Goal: Task Accomplishment & Management: Complete application form

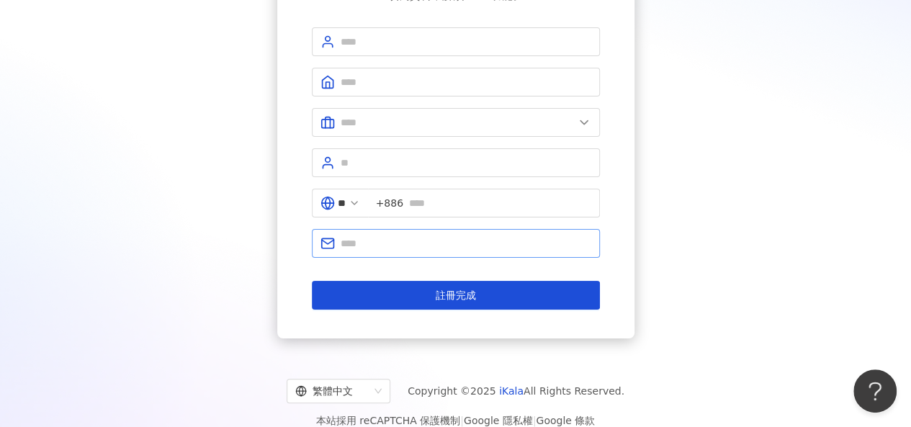
scroll to position [72, 0]
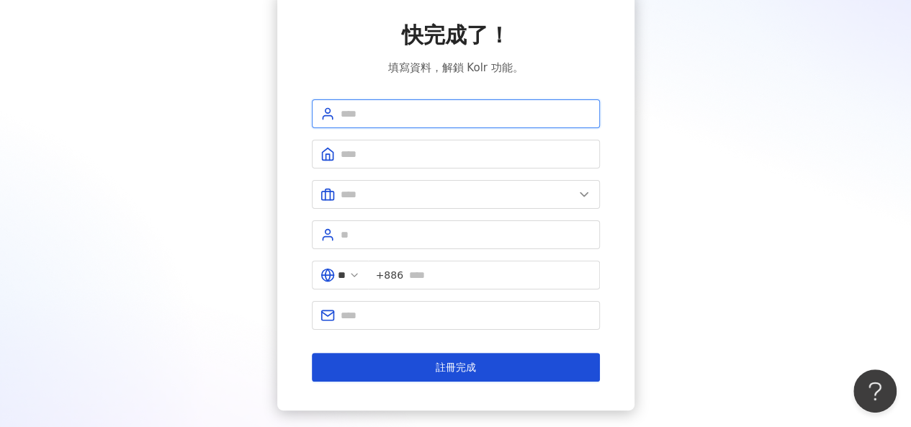
click at [392, 109] on input "text" at bounding box center [466, 114] width 251 height 16
type input "**"
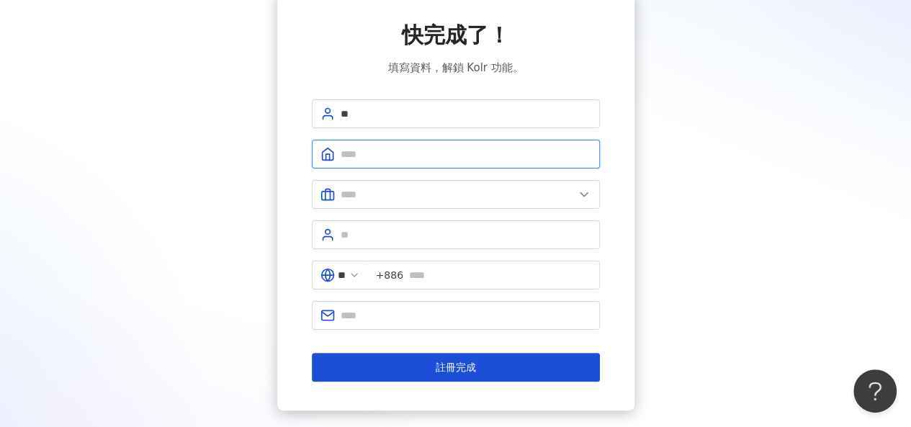
click at [384, 156] on input "text" at bounding box center [466, 154] width 251 height 16
type input "***"
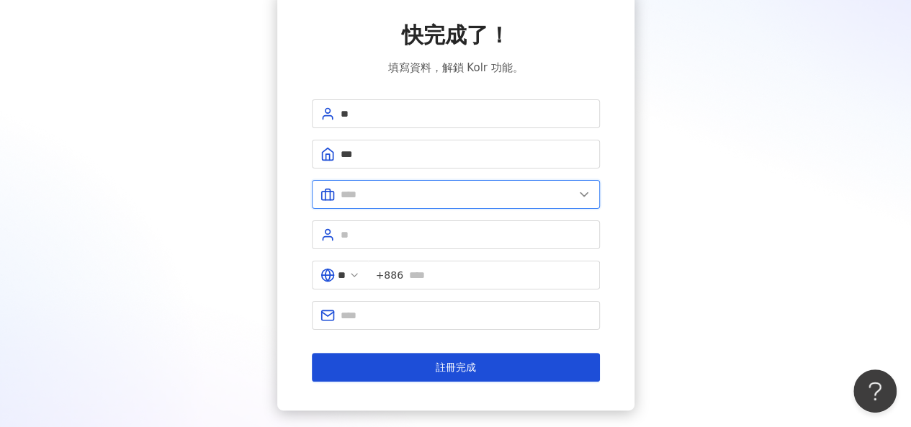
click at [401, 194] on input "text" at bounding box center [457, 195] width 233 height 16
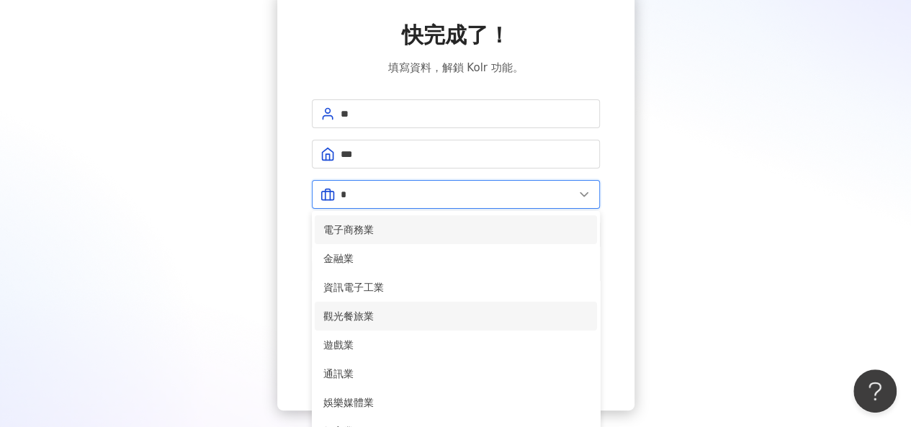
scroll to position [144, 0]
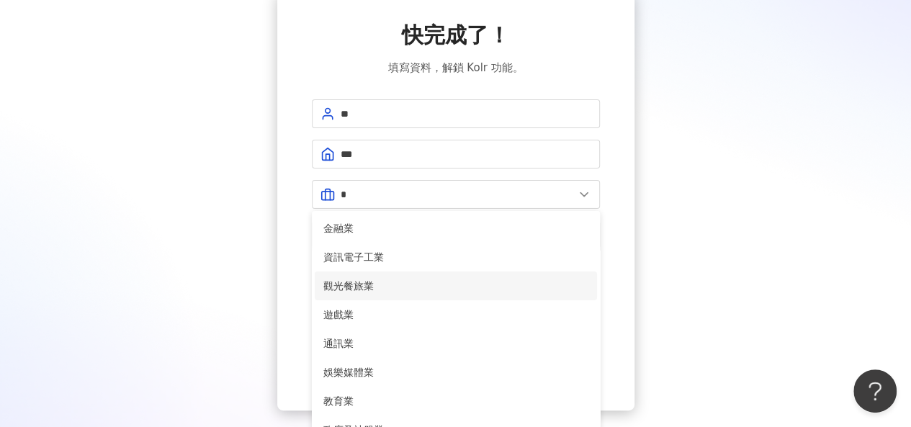
click at [441, 280] on span "觀光餐旅業" at bounding box center [455, 286] width 265 height 16
type input "*****"
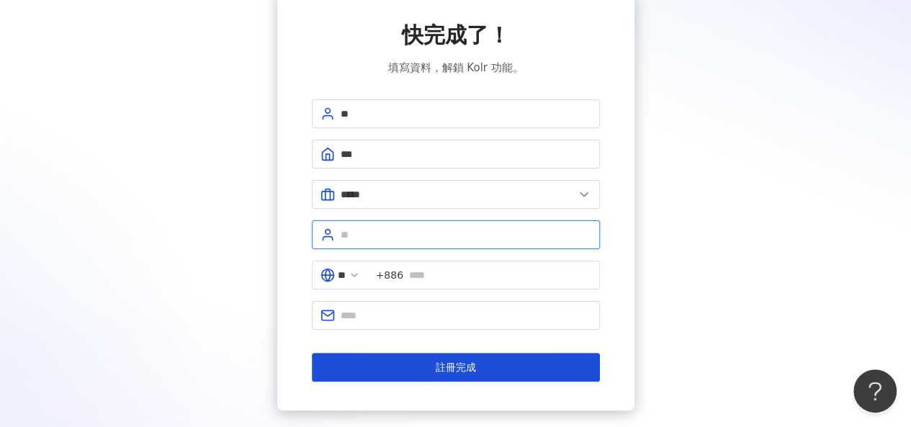
click at [513, 236] on input "text" at bounding box center [466, 235] width 251 height 16
type input "******"
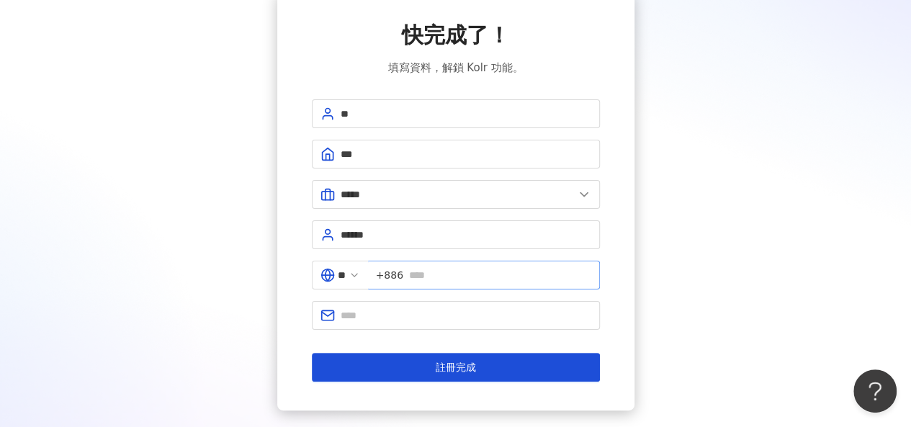
click at [499, 262] on span "+886" at bounding box center [484, 275] width 232 height 29
click at [494, 267] on input "text" at bounding box center [500, 275] width 182 height 16
type input "*"
type input "**********"
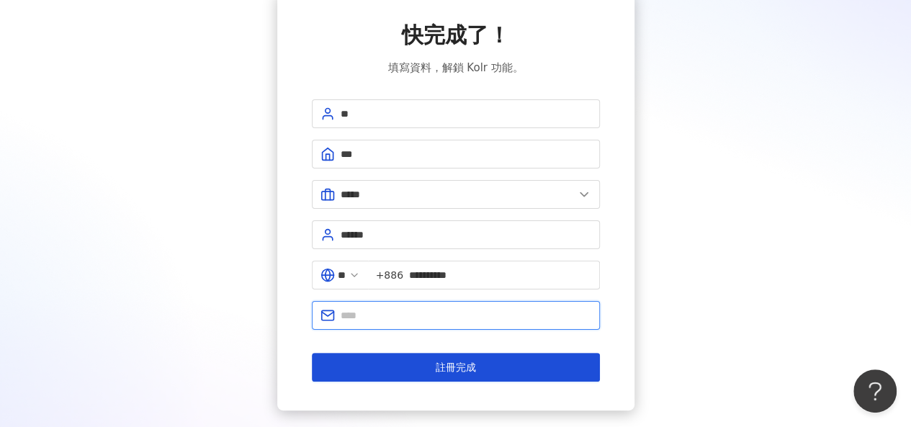
click at [398, 316] on input "text" at bounding box center [466, 316] width 251 height 16
type input "**********"
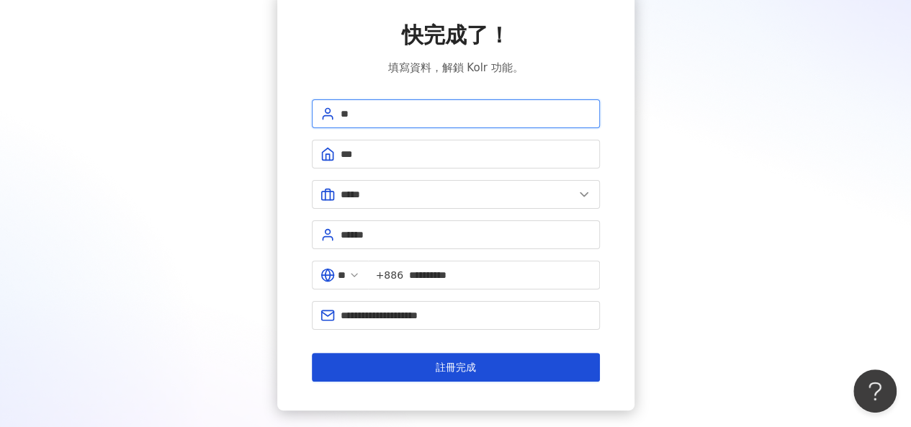
drag, startPoint x: 323, startPoint y: 112, endPoint x: 288, endPoint y: 106, distance: 35.8
click at [288, 106] on div "**********" at bounding box center [455, 200] width 357 height 419
click at [582, 72] on div "快完成了！ 填寫資料，解鎖 Kolr 功能。" at bounding box center [456, 48] width 288 height 56
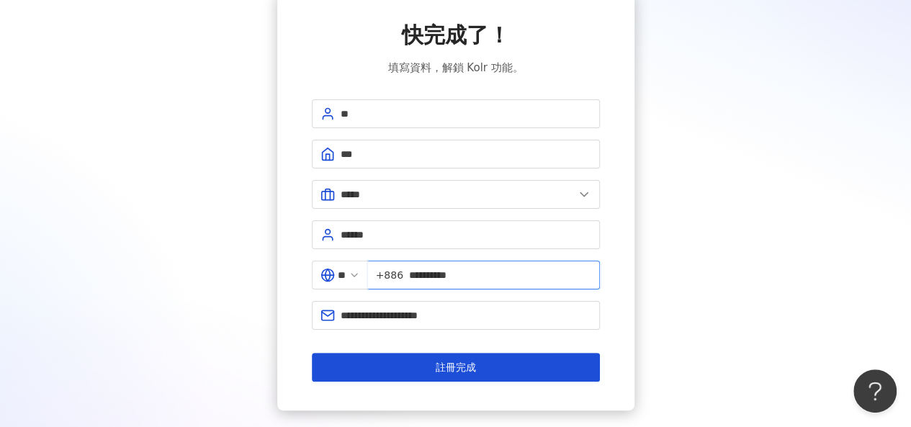
drag, startPoint x: 483, startPoint y: 269, endPoint x: 416, endPoint y: 272, distance: 67.1
click at [416, 272] on span "**********" at bounding box center [484, 275] width 232 height 29
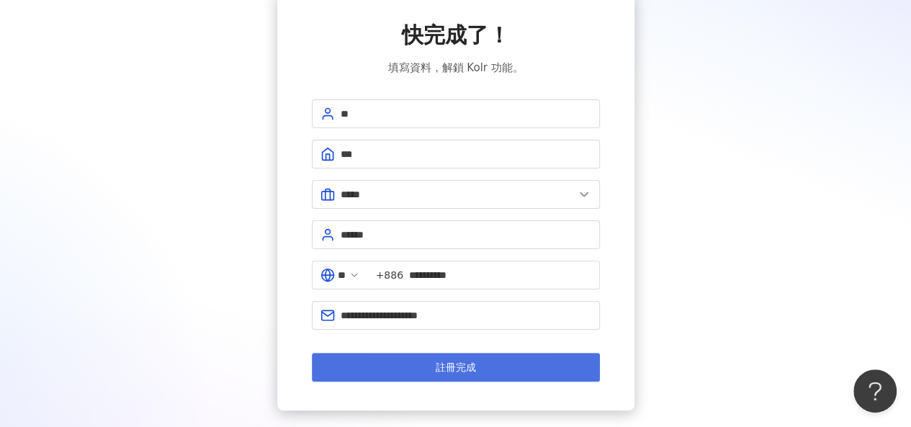
click at [518, 367] on button "註冊完成" at bounding box center [456, 367] width 288 height 29
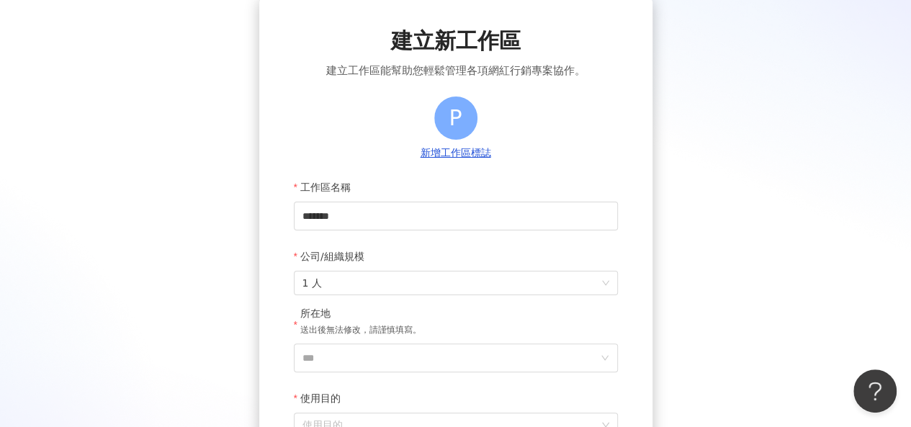
scroll to position [144, 0]
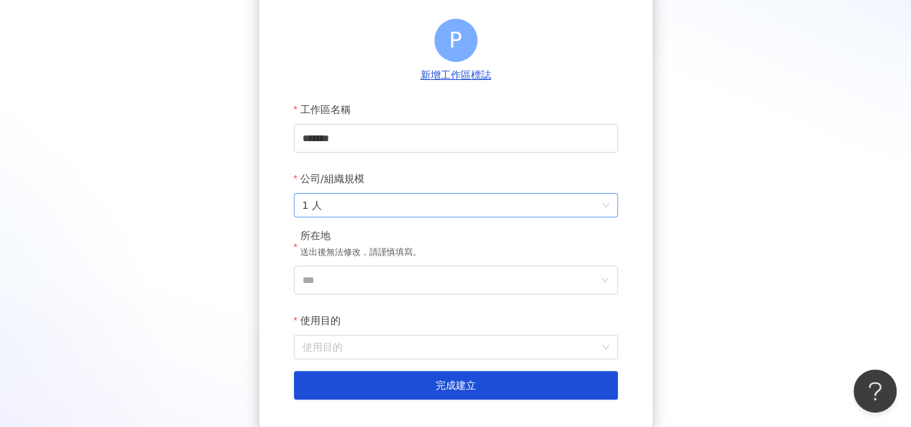
click at [444, 211] on span "1 人" at bounding box center [456, 205] width 307 height 23
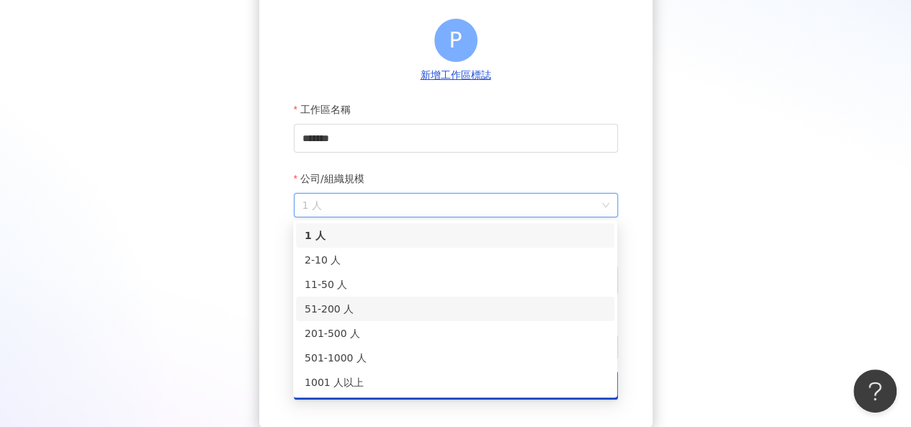
click at [432, 301] on div "51-200 人" at bounding box center [455, 309] width 301 height 16
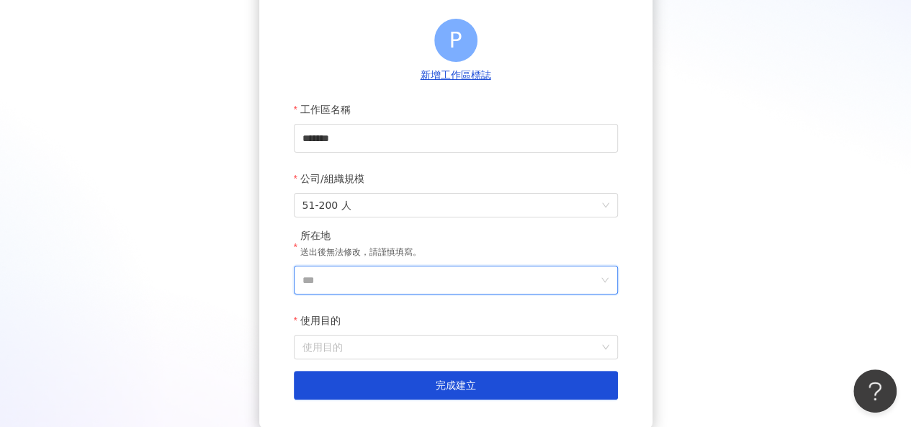
click at [467, 277] on input "***" at bounding box center [450, 280] width 295 height 27
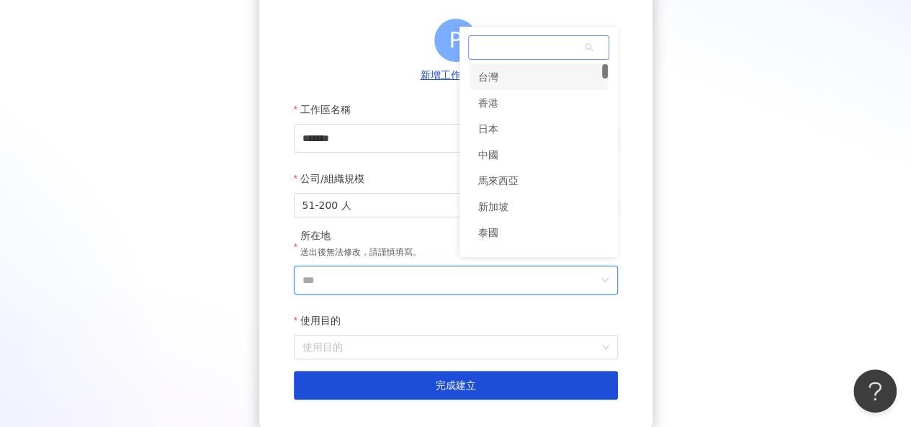
click at [520, 75] on div "台灣" at bounding box center [539, 77] width 138 height 26
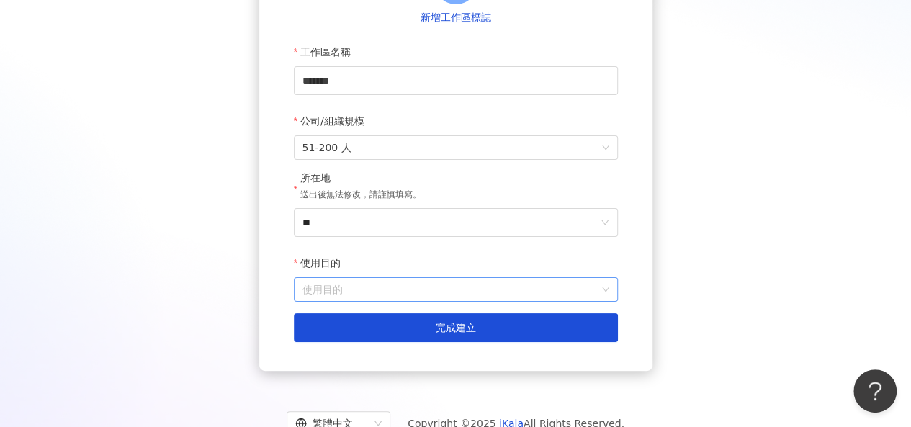
scroll to position [254, 0]
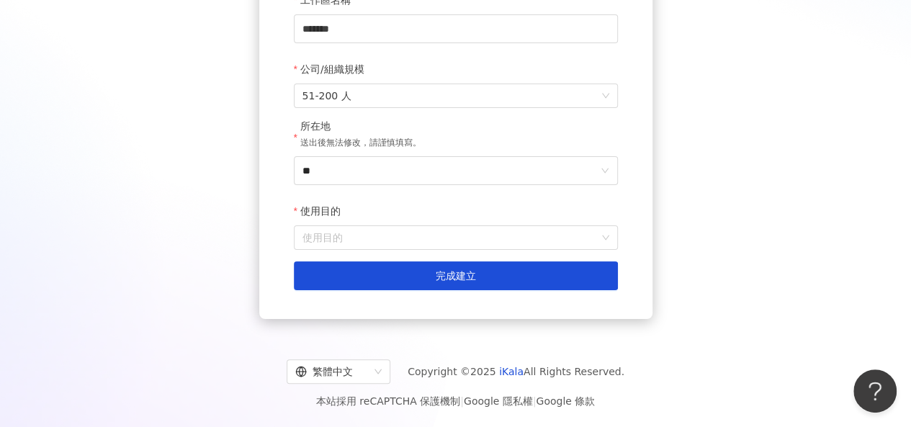
click at [432, 225] on div "使用目的 使用目的" at bounding box center [456, 223] width 324 height 53
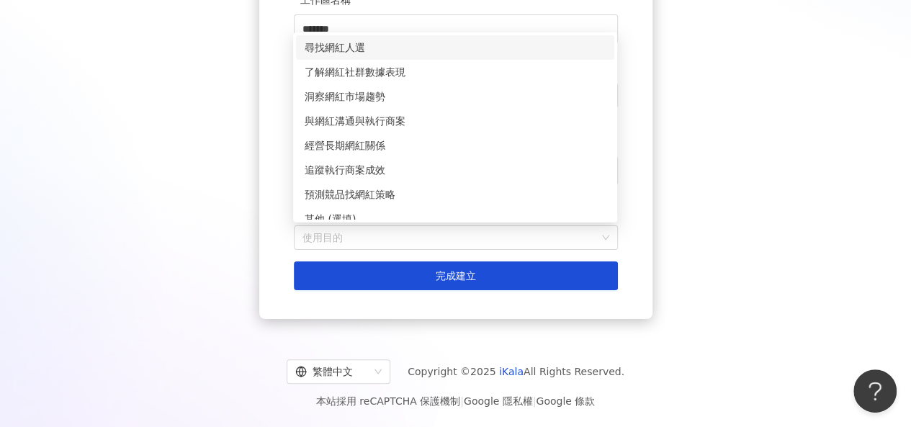
click at [461, 48] on div "尋找網紅人選" at bounding box center [455, 48] width 301 height 16
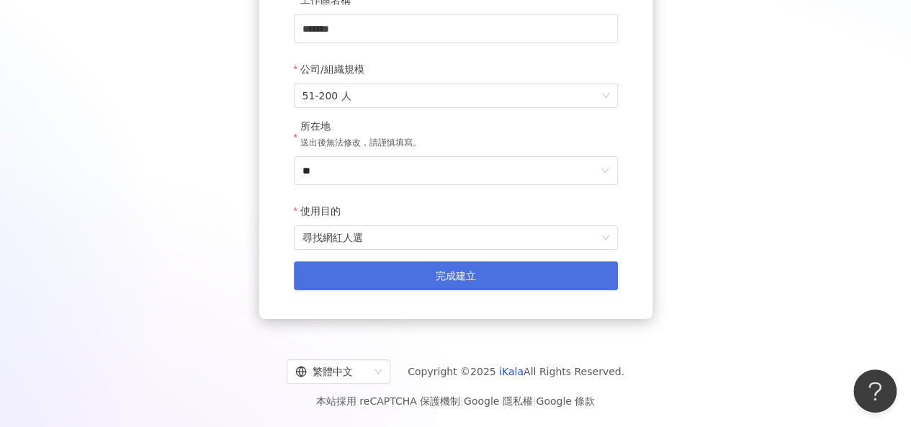
click at [502, 279] on button "完成建立" at bounding box center [456, 276] width 324 height 29
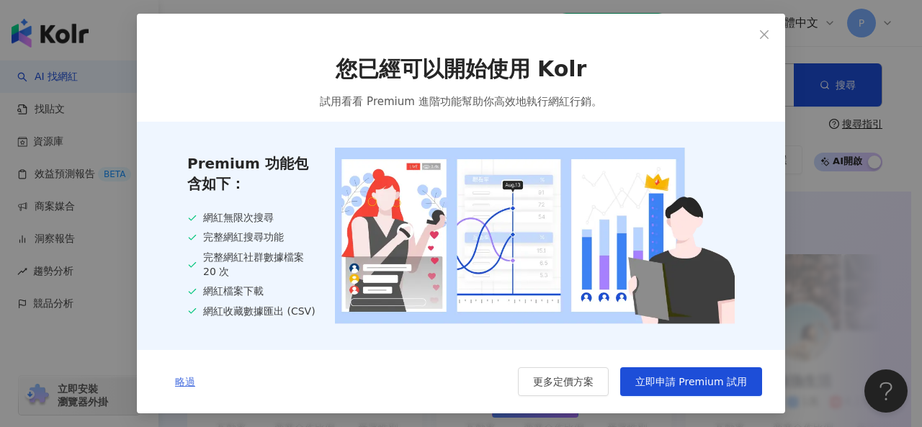
click at [195, 385] on span "略過" at bounding box center [185, 382] width 20 height 12
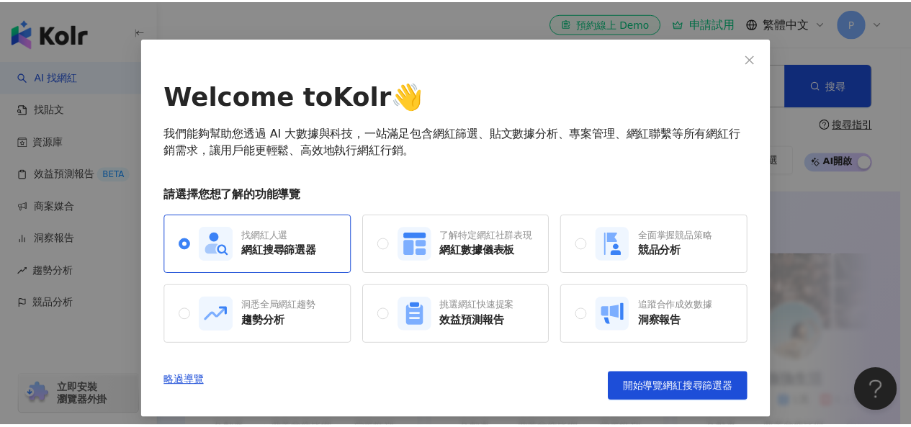
scroll to position [42, 0]
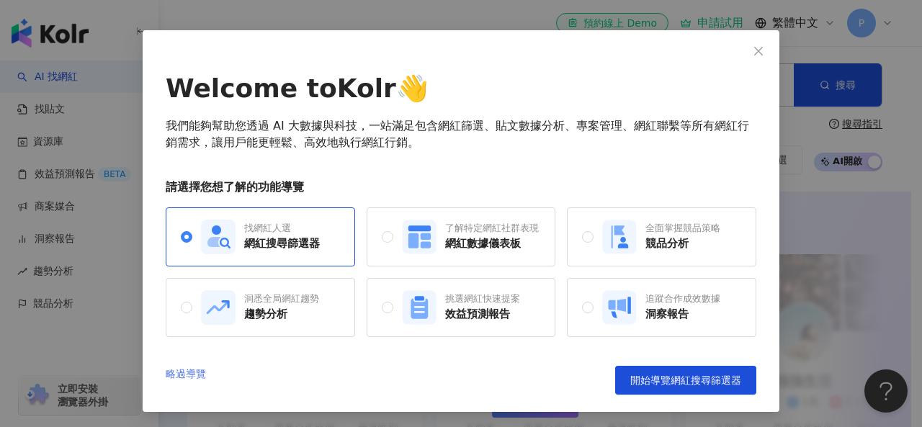
click at [183, 376] on link "略過導覽" at bounding box center [186, 380] width 40 height 29
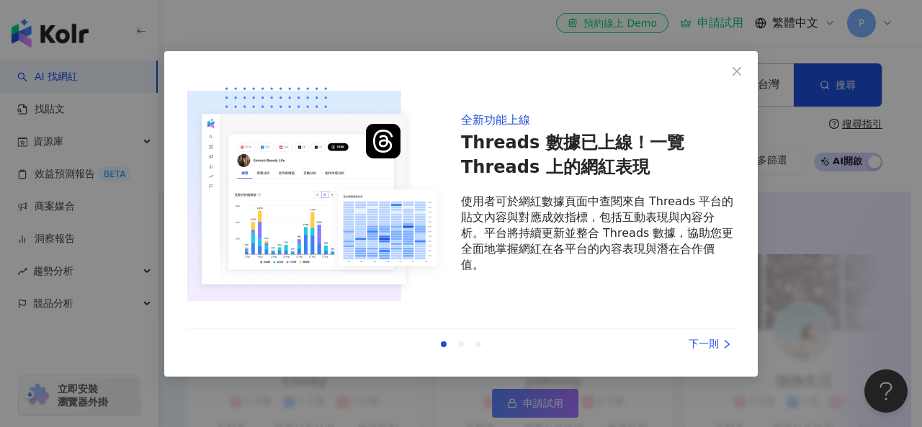
click at [457, 348] on div "上一則 下一則" at bounding box center [461, 344] width 548 height 30
click at [461, 345] on div at bounding box center [461, 344] width 6 height 6
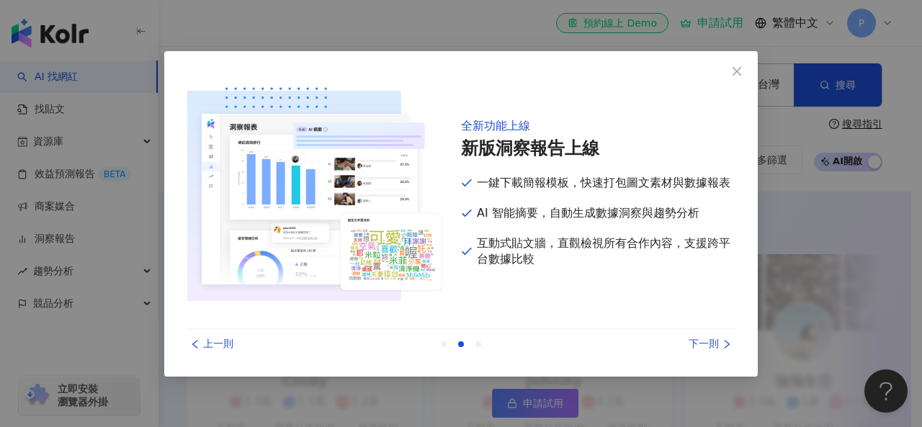
click at [480, 345] on div at bounding box center [478, 344] width 6 height 6
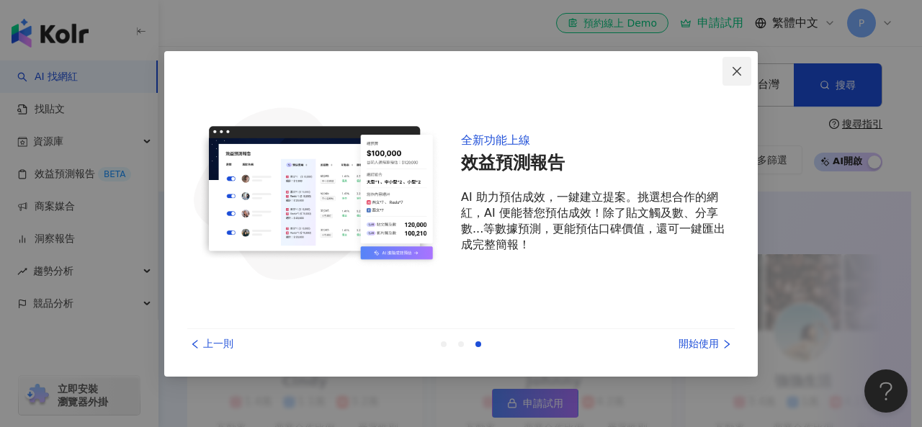
click at [742, 79] on button "Close" at bounding box center [737, 71] width 29 height 29
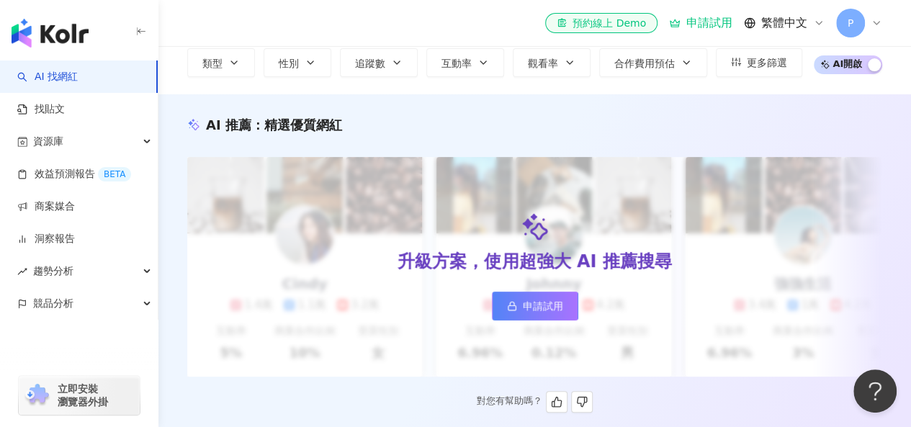
scroll to position [0, 0]
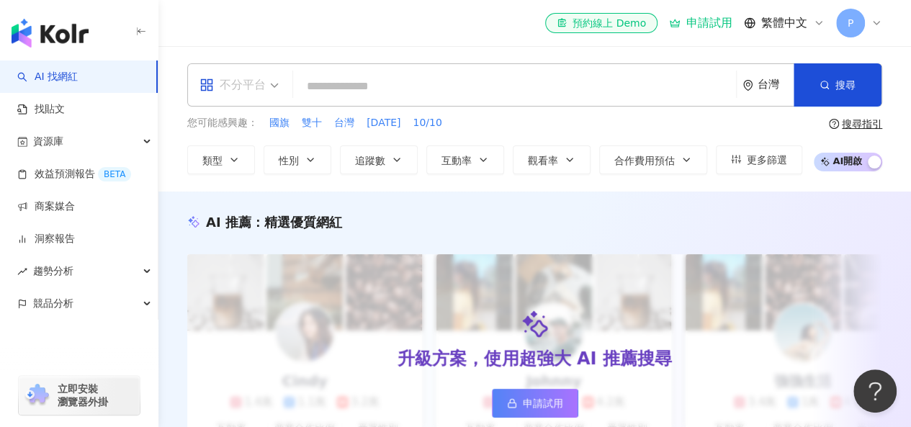
click at [244, 87] on div "不分平台" at bounding box center [233, 84] width 66 height 23
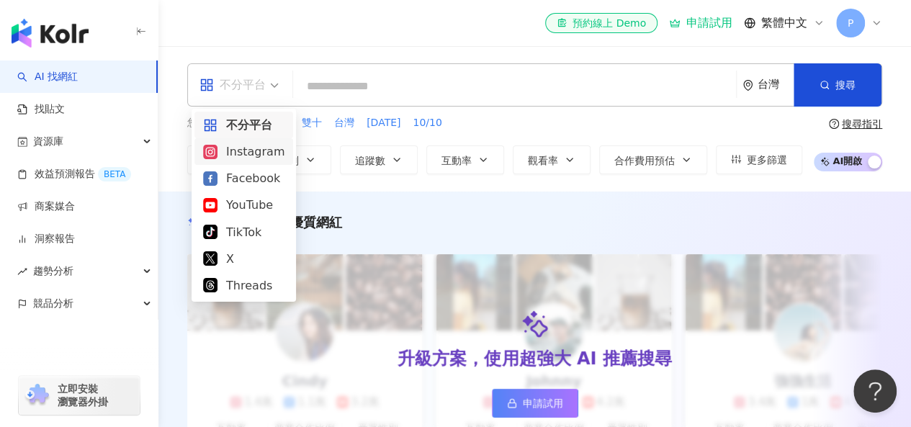
click at [256, 155] on div "Instagram" at bounding box center [243, 152] width 81 height 18
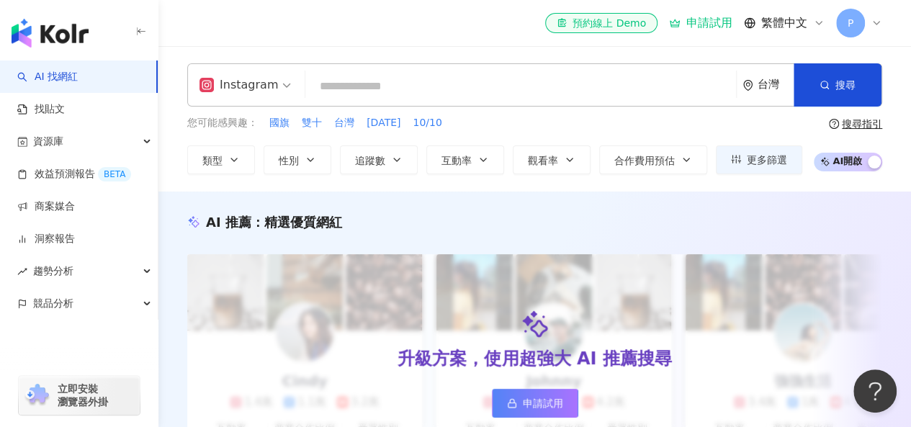
click at [566, 96] on input "search" at bounding box center [520, 86] width 419 height 27
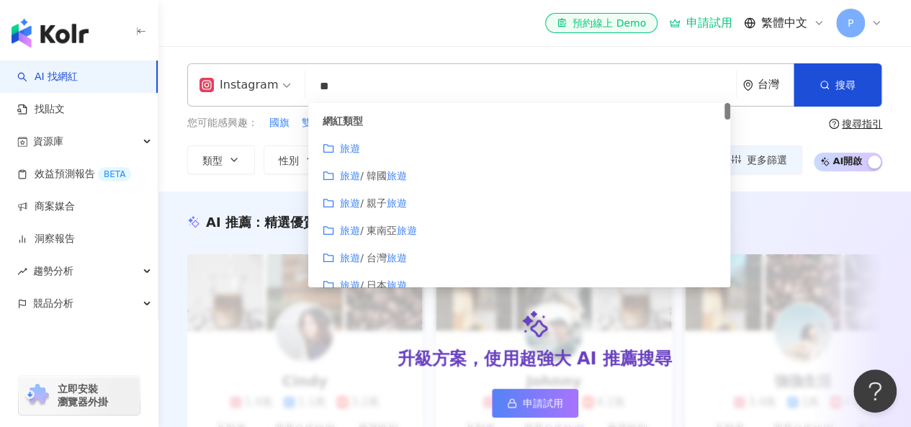
click at [369, 78] on input "**" at bounding box center [520, 86] width 419 height 27
type input "*"
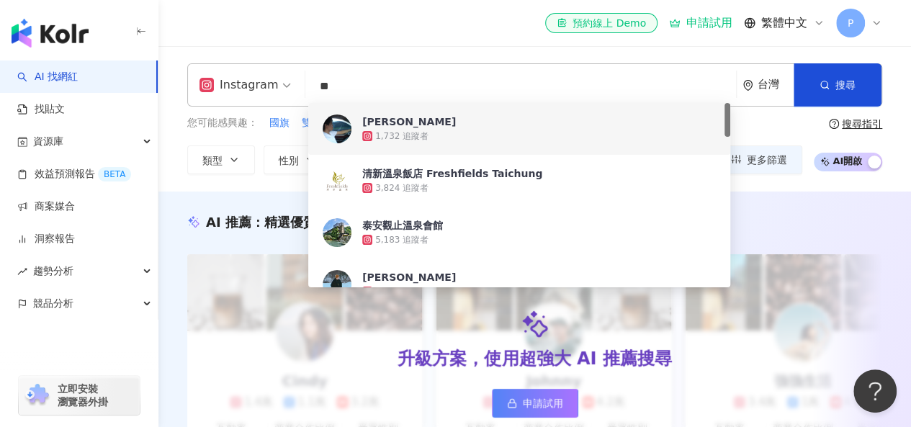
type input "*"
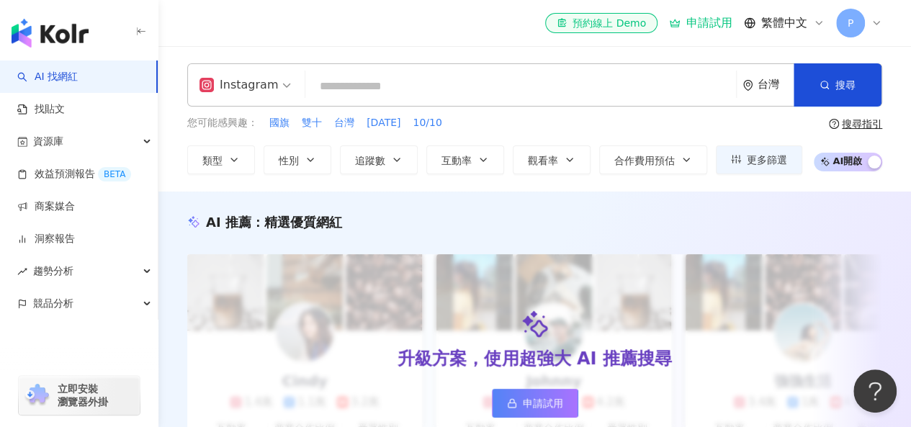
type input "*"
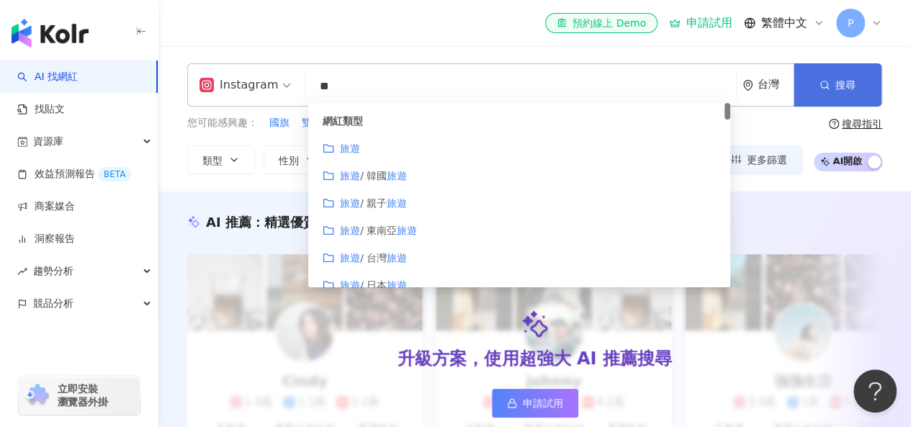
type input "**"
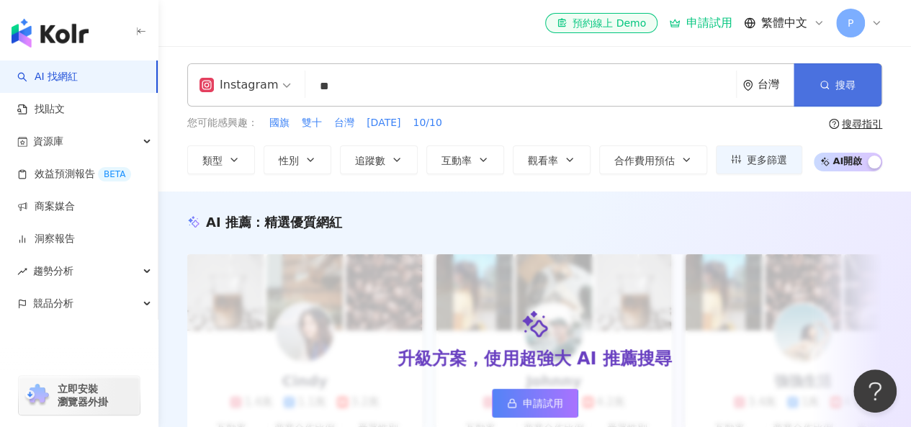
click at [859, 83] on button "搜尋" at bounding box center [838, 84] width 88 height 43
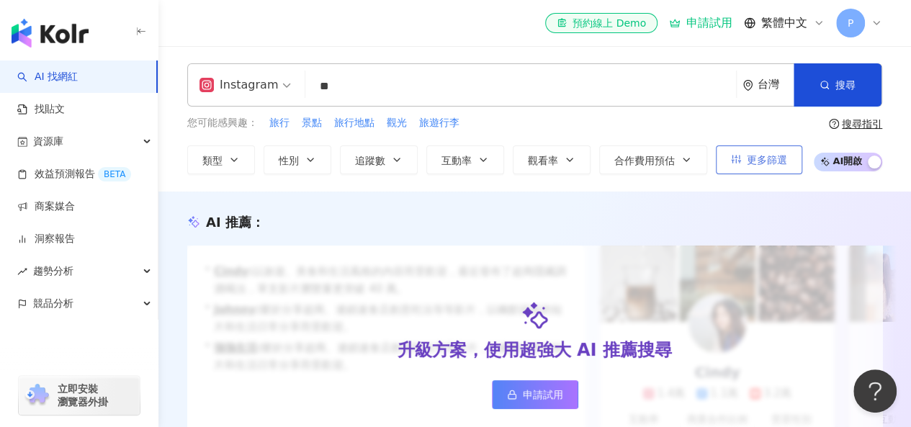
click at [764, 158] on span "更多篩選" at bounding box center [767, 160] width 40 height 12
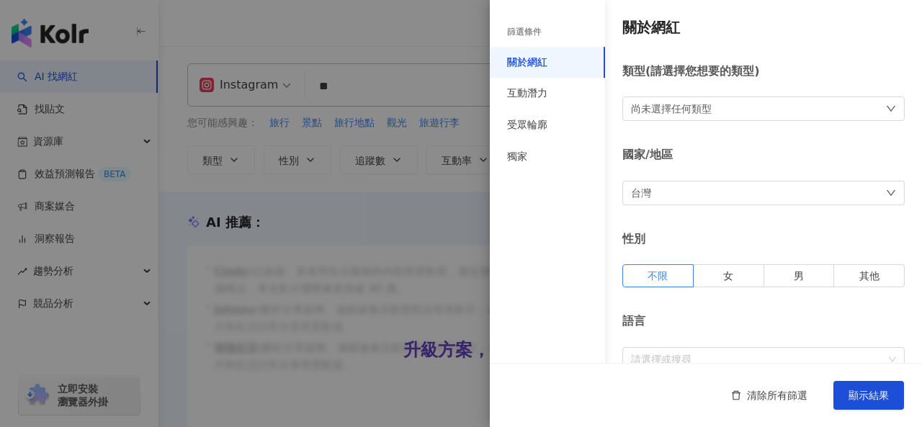
click at [394, 218] on div at bounding box center [461, 213] width 922 height 427
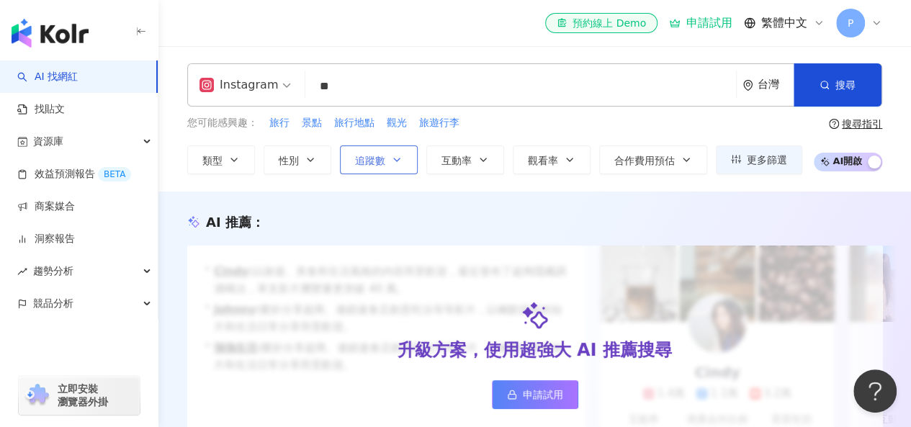
click at [369, 155] on span "追蹤數" at bounding box center [370, 161] width 30 height 12
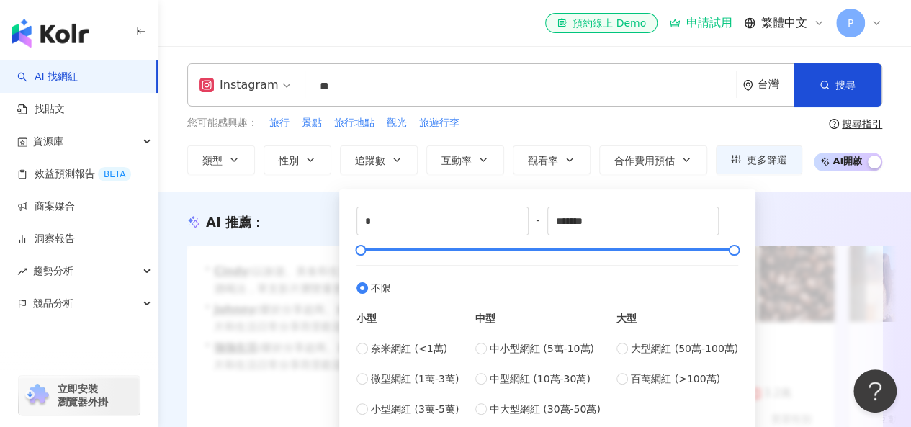
scroll to position [72, 0]
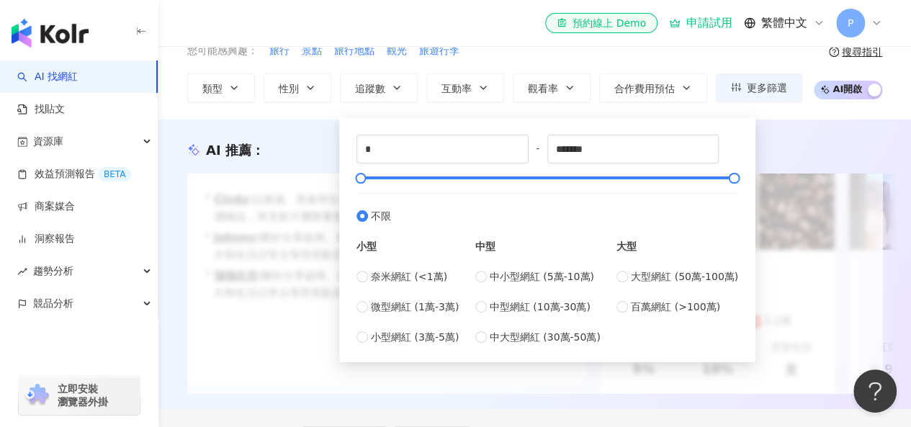
click at [473, 274] on div "小型 奈米網紅 (<1萬) 微型網紅 (1萬-3萬) 小型網紅 (3萬-5萬) 中型 中小型網紅 (5萬-10萬) 中型網紅 (10萬-30萬) 中大型網紅 …" at bounding box center [548, 284] width 382 height 121
type input "*****"
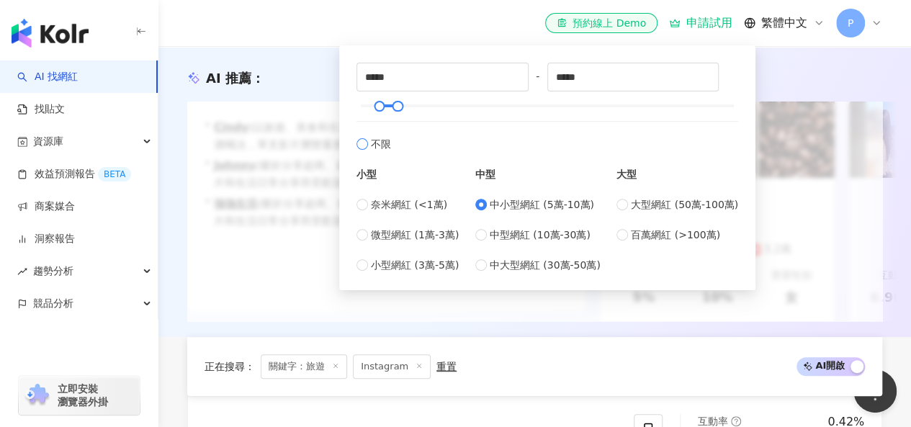
scroll to position [0, 0]
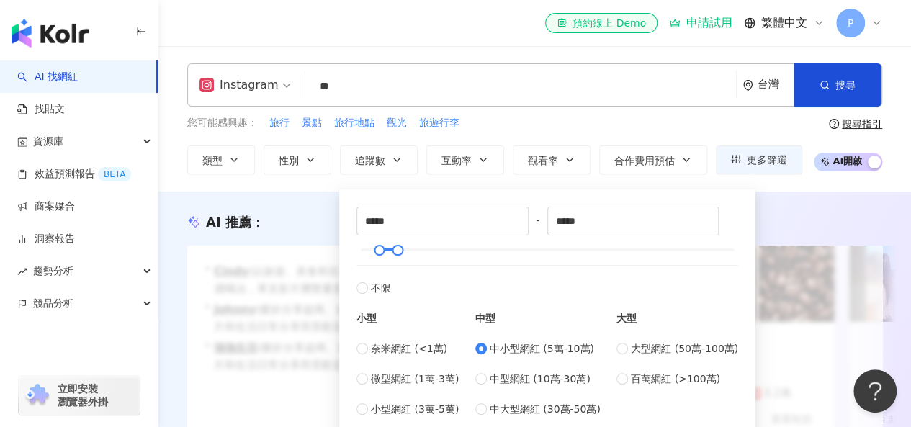
click at [800, 199] on div "AI 推薦 ： 升級方案，使用超強大 AI 推薦搜尋 申請試用 • [PERSON_NAME] : 以旅遊、美食和生活風格的內容而受歡迎，最近發布了超商隱藏調…" at bounding box center [534, 337] width 753 height 290
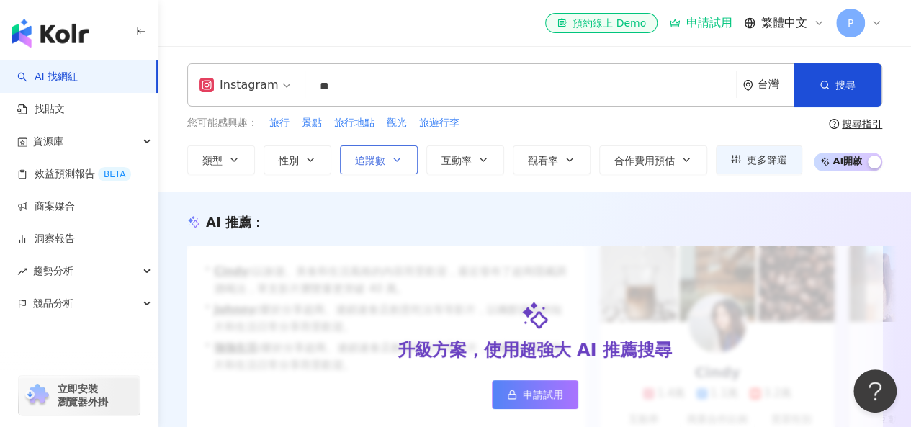
click at [367, 162] on span "追蹤數" at bounding box center [370, 161] width 30 height 12
click at [790, 215] on div "AI 推薦 ：" at bounding box center [534, 222] width 695 height 18
click at [295, 162] on span "性別" at bounding box center [289, 161] width 20 height 12
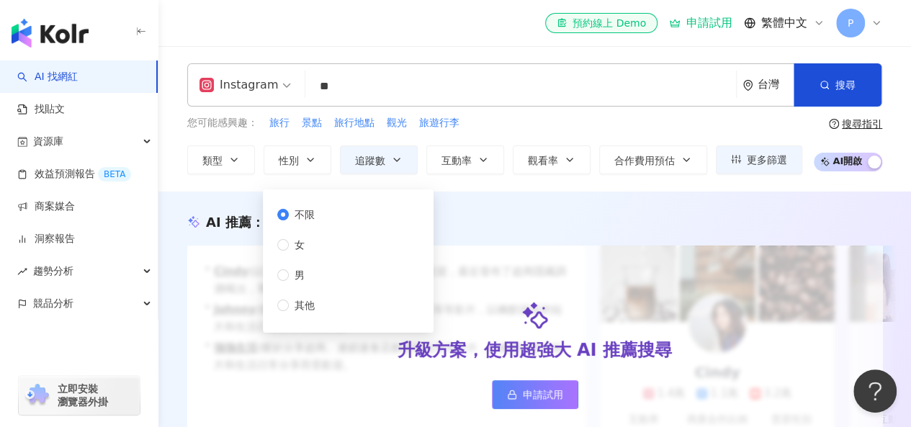
click at [488, 225] on div "AI 推薦 ：" at bounding box center [534, 222] width 695 height 18
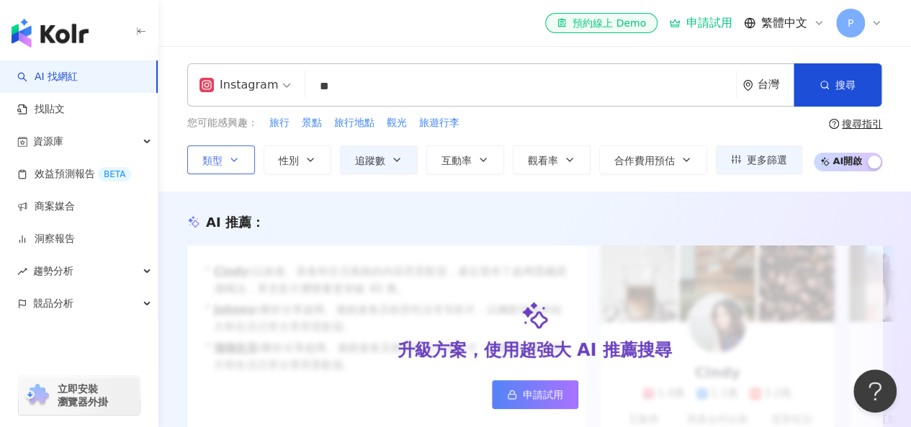
click at [248, 164] on button "類型" at bounding box center [221, 160] width 68 height 29
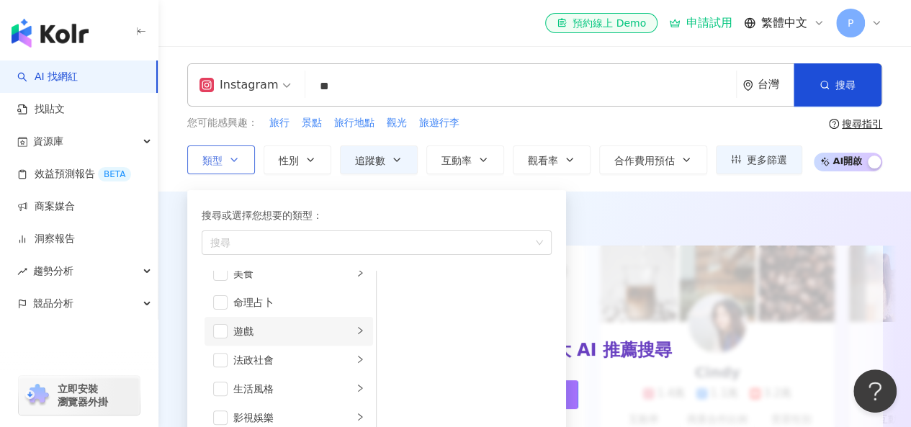
scroll to position [288, 0]
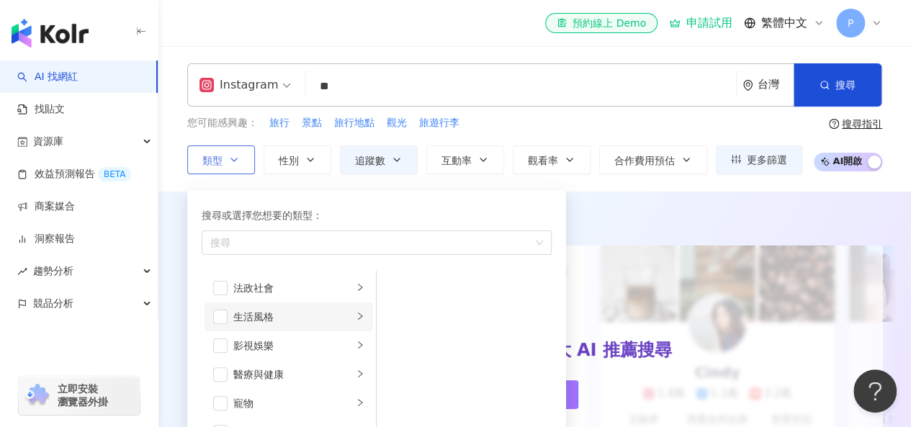
click at [285, 315] on div "生活風格" at bounding box center [293, 317] width 120 height 16
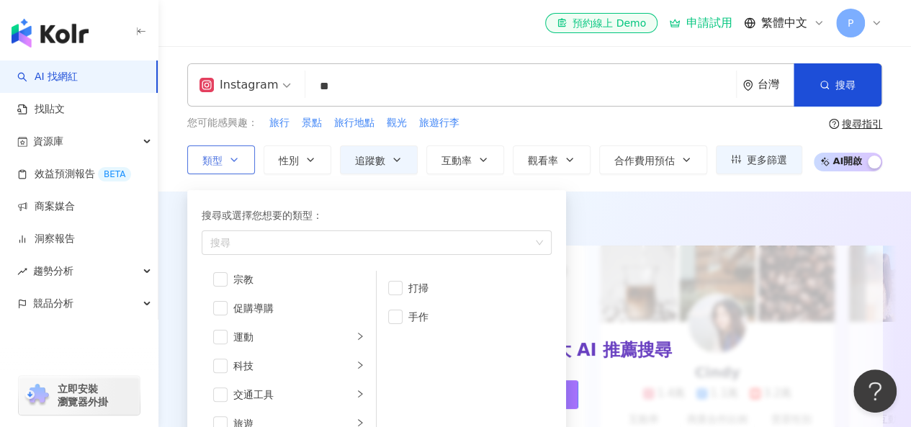
scroll to position [72, 0]
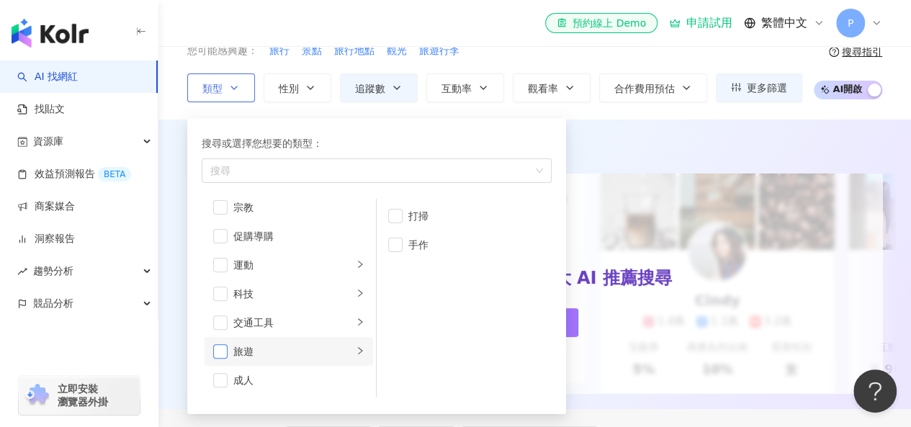
click at [220, 352] on span "button" at bounding box center [220, 351] width 14 height 14
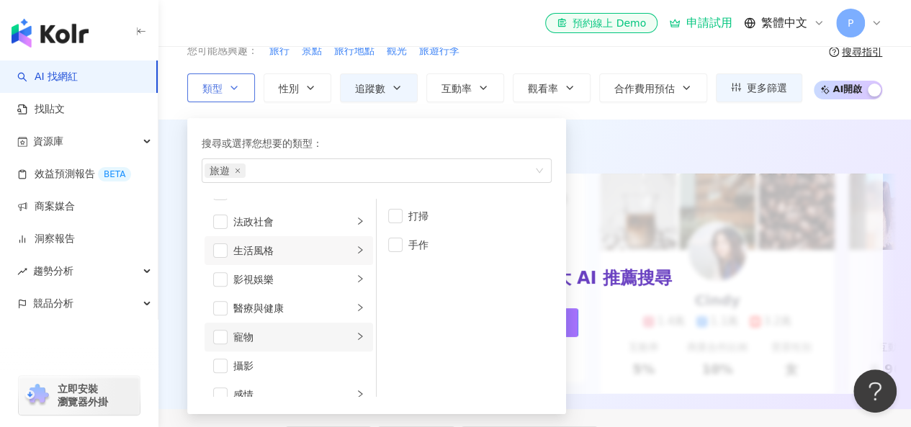
scroll to position [210, 0]
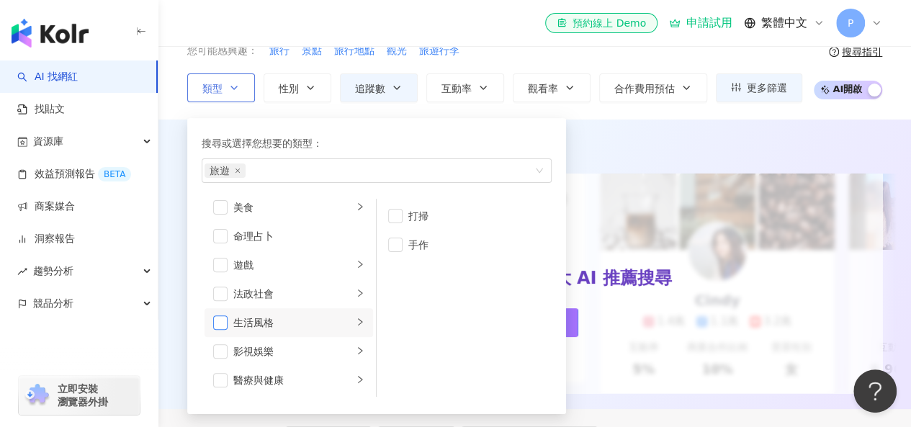
click at [219, 319] on span "button" at bounding box center [220, 323] width 14 height 14
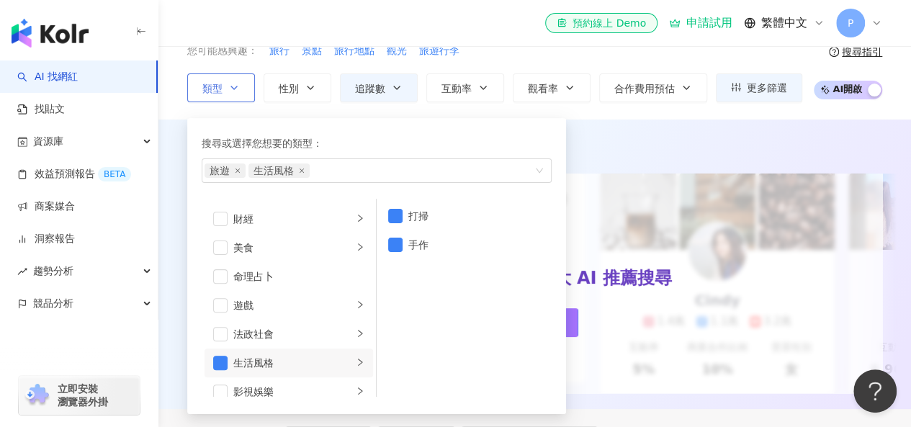
scroll to position [138, 0]
click at [218, 277] on span "button" at bounding box center [220, 279] width 14 height 14
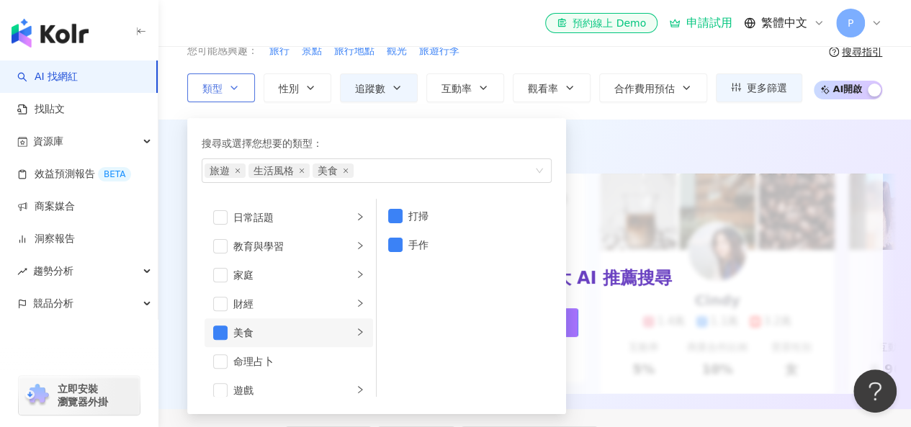
scroll to position [66, 0]
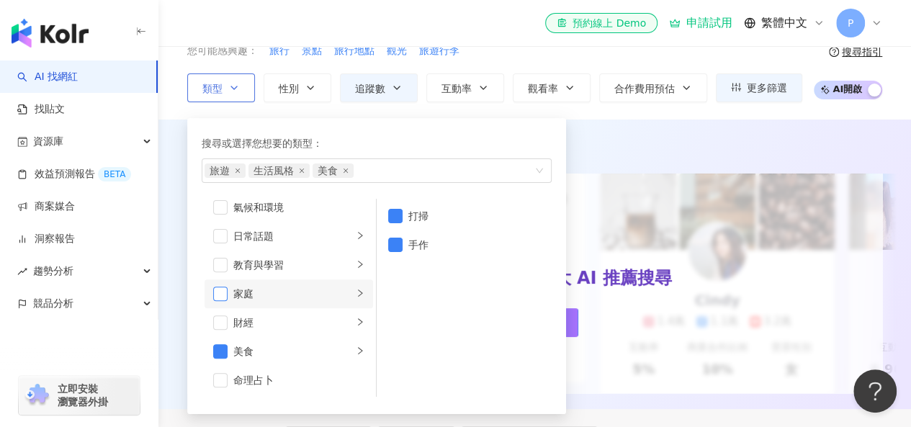
click at [217, 287] on span "button" at bounding box center [220, 294] width 14 height 14
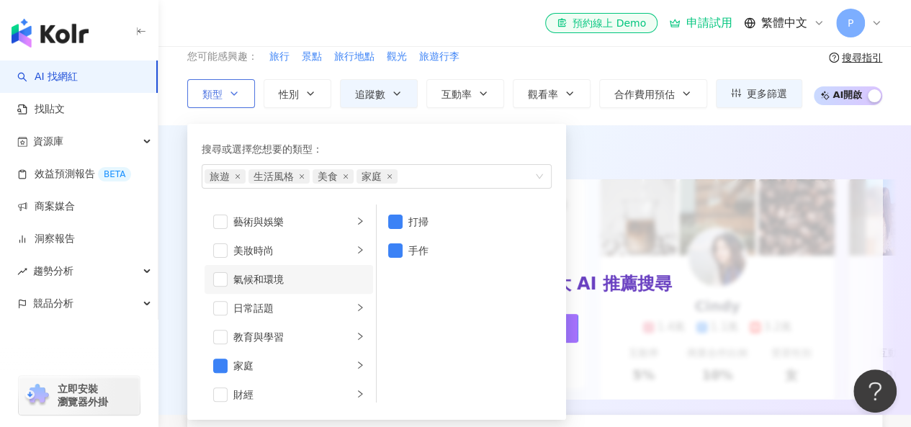
scroll to position [0, 0]
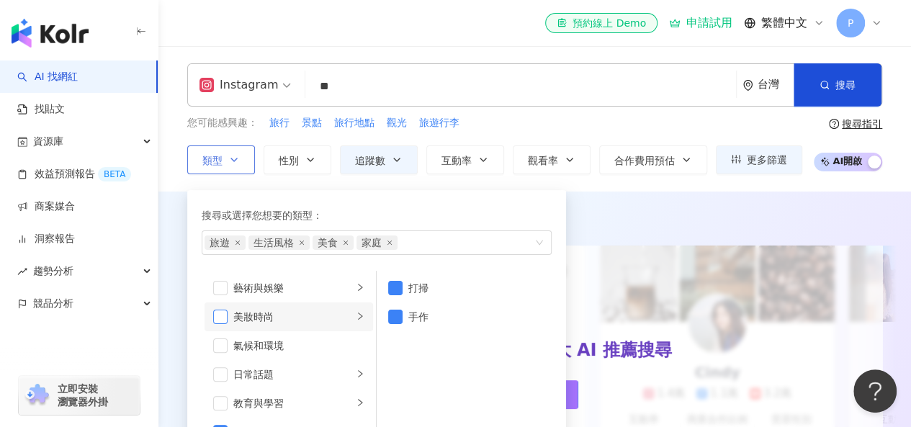
click at [221, 315] on span "button" at bounding box center [220, 317] width 14 height 14
click at [581, 84] on input "**" at bounding box center [520, 86] width 419 height 27
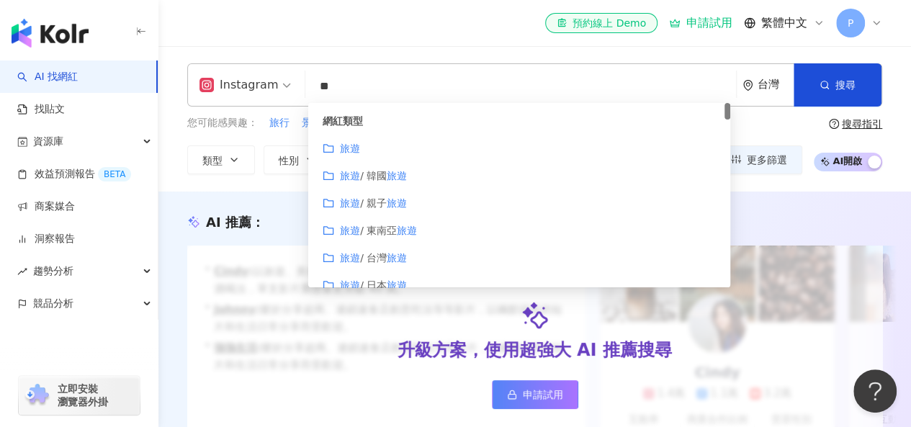
type input "*"
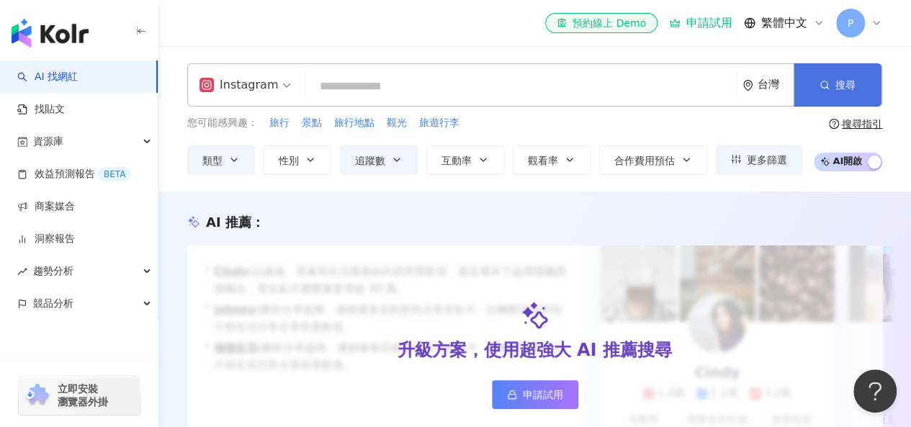
click at [823, 88] on circle "button" at bounding box center [824, 84] width 6 height 6
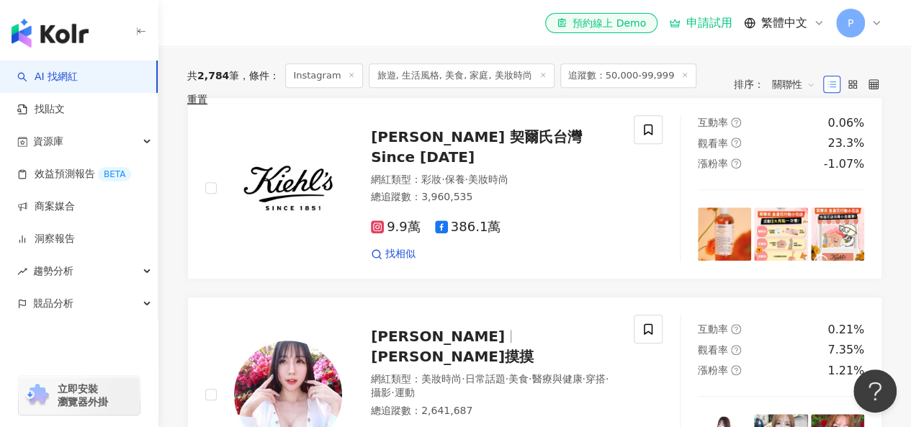
scroll to position [288, 0]
